Goal: Information Seeking & Learning: Learn about a topic

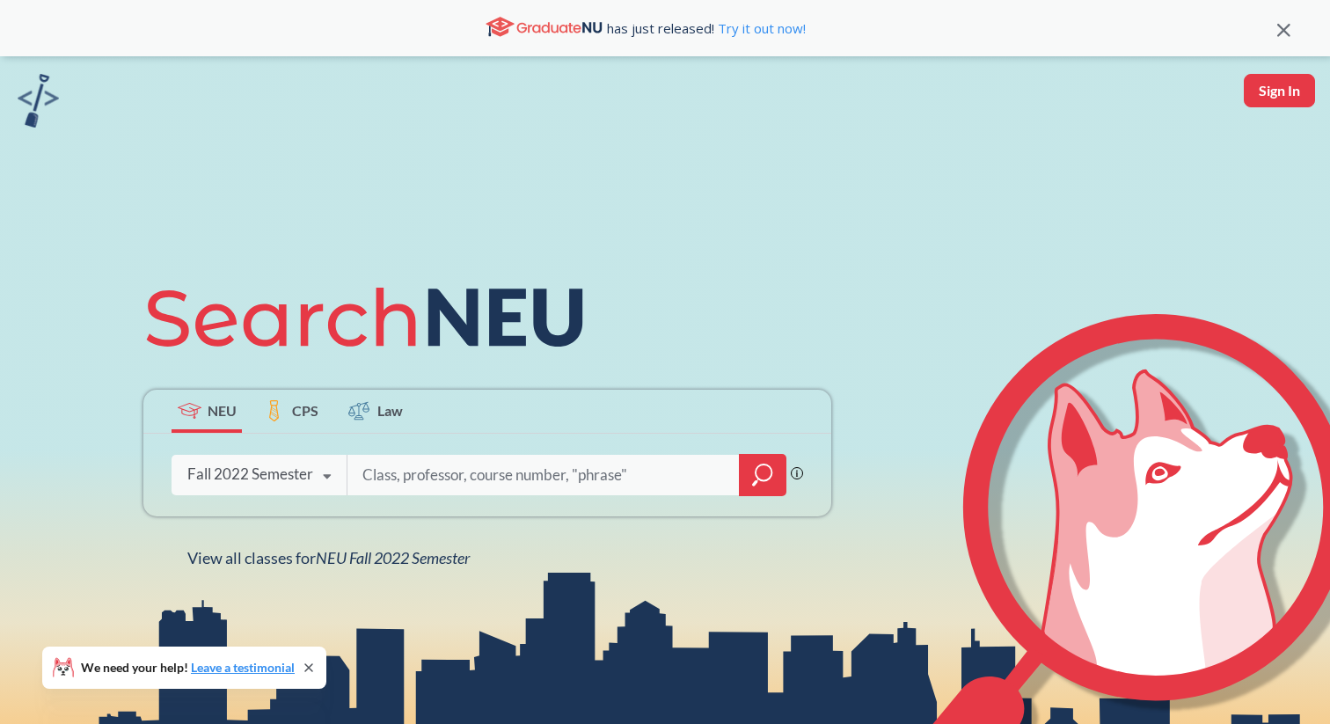
click at [334, 476] on icon at bounding box center [326, 476] width 33 height 49
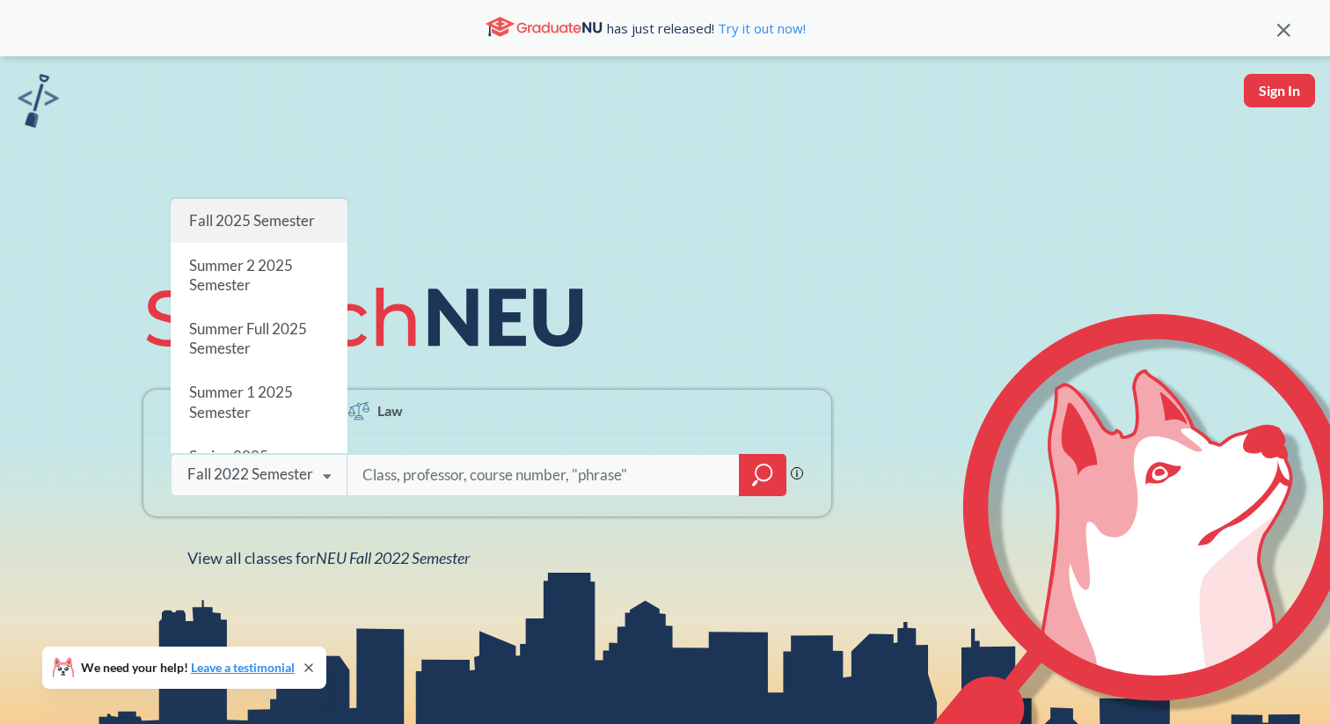
click at [293, 232] on div "Fall 2025 Semester" at bounding box center [259, 221] width 177 height 44
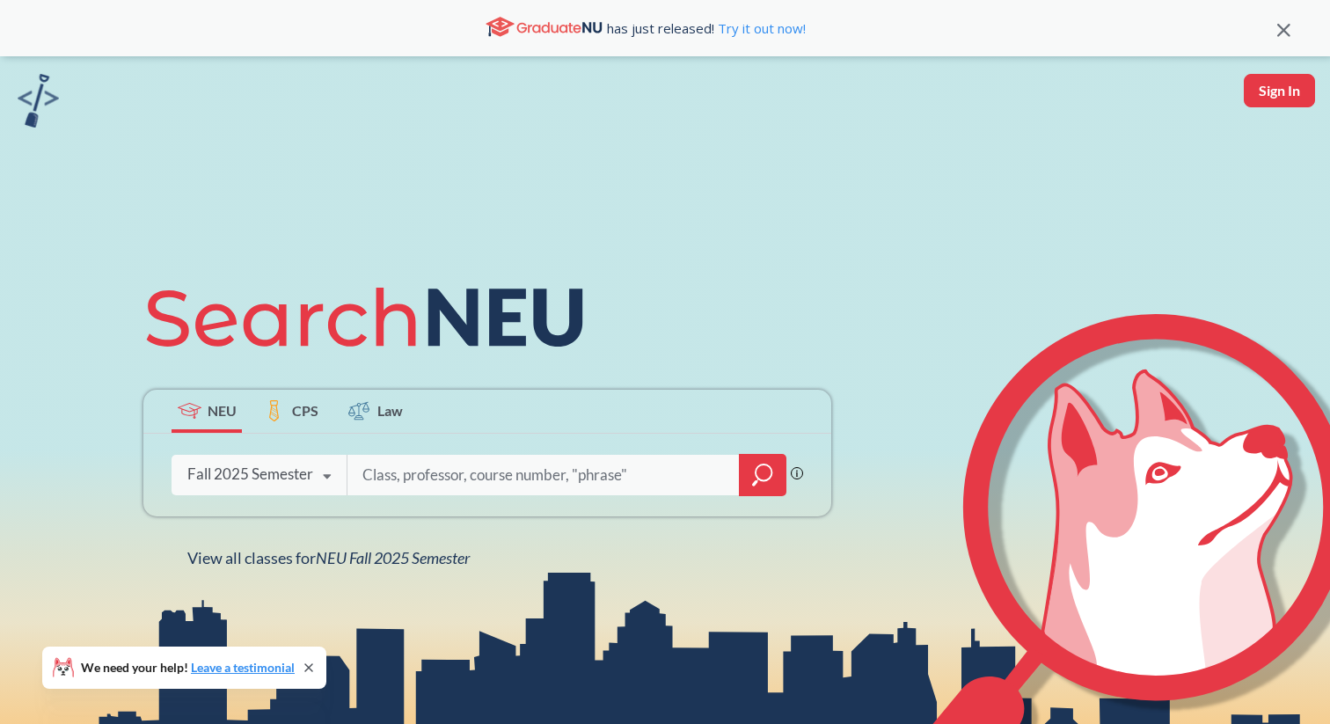
click at [648, 480] on input "search" at bounding box center [544, 475] width 366 height 37
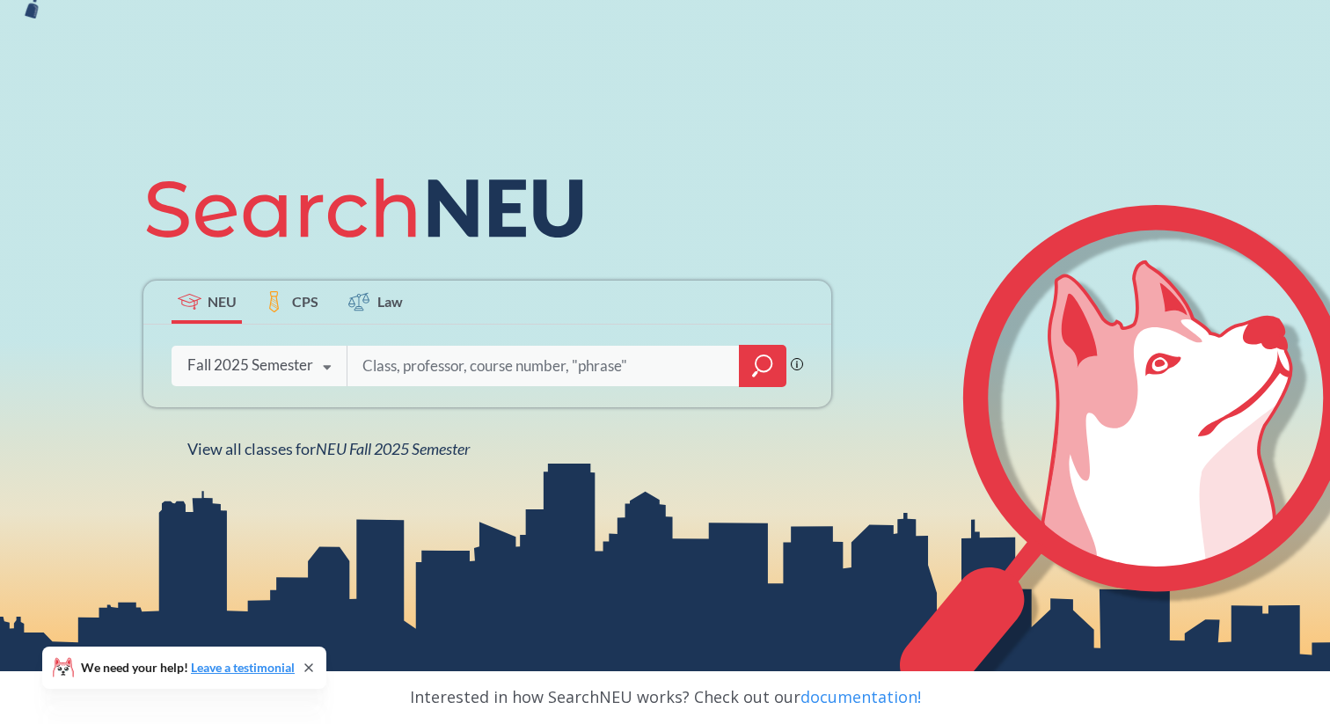
scroll to position [109, 0]
type input "nupath"
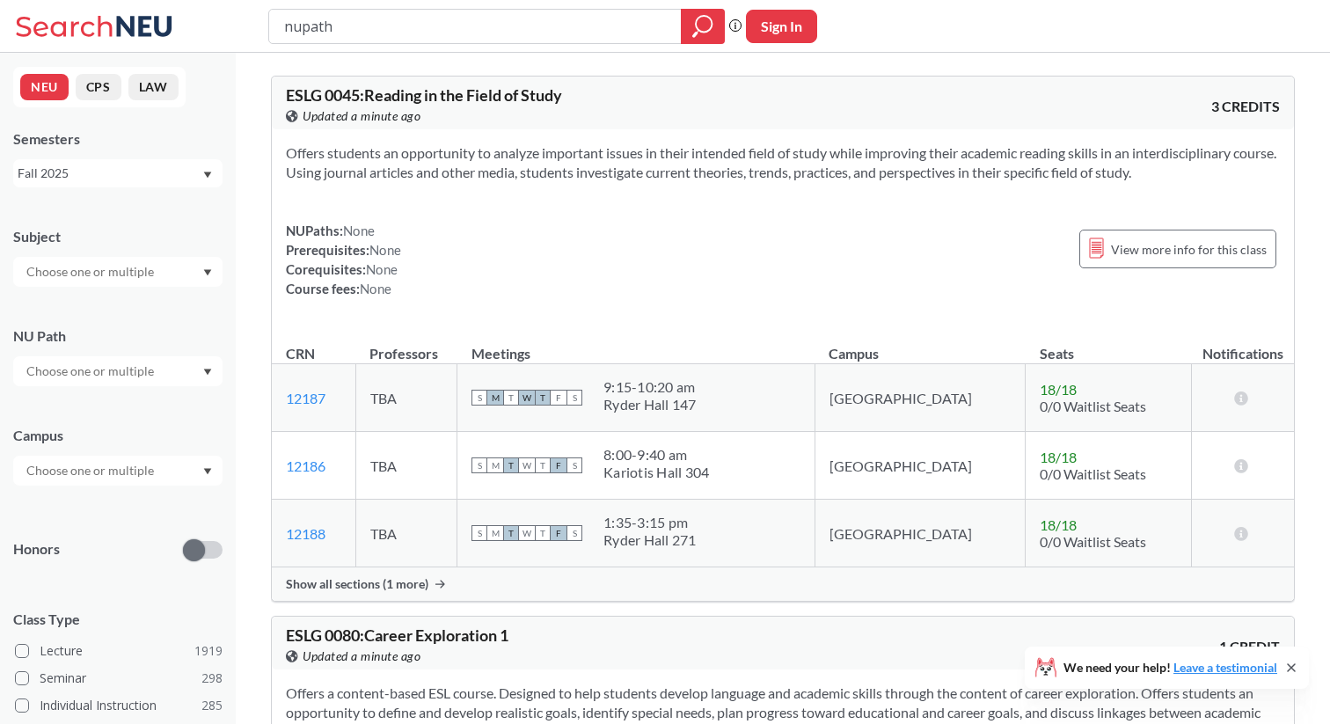
click at [99, 357] on div at bounding box center [117, 371] width 209 height 30
click at [84, 473] on div "Interpreting Culture ( 124 )" at bounding box center [117, 460] width 209 height 48
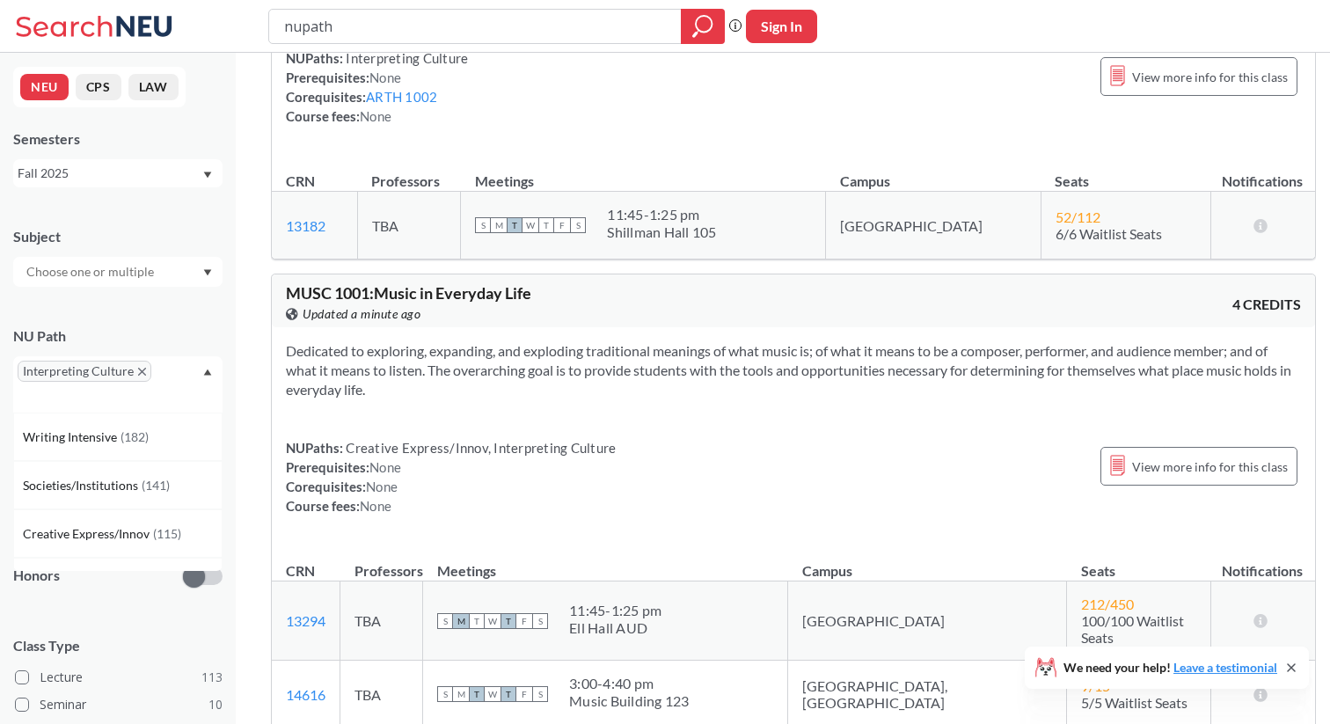
scroll to position [428, 0]
